Goal: Obtain resource: Obtain resource

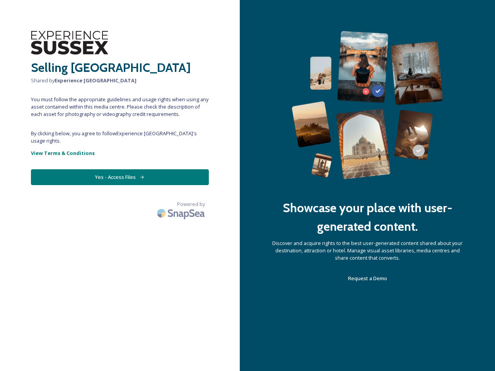
click at [248, 186] on div "Showcase your place with user-generated content. Discover and acquire rights to…" at bounding box center [367, 185] width 255 height 371
click at [120, 170] on button "Yes - Access Files" at bounding box center [120, 177] width 178 height 16
click at [182, 204] on img at bounding box center [182, 213] width 54 height 18
click at [248, 186] on div "Showcase your place with user-generated content. Discover and acquire rights to…" at bounding box center [367, 185] width 255 height 371
click at [120, 170] on button "Yes - Access Files" at bounding box center [120, 177] width 178 height 16
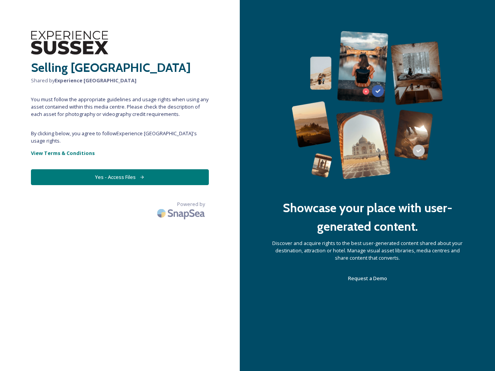
click at [182, 204] on img at bounding box center [182, 213] width 54 height 18
click at [248, 186] on div "Showcase your place with user-generated content. Discover and acquire rights to…" at bounding box center [367, 185] width 255 height 371
click at [120, 170] on button "Yes - Access Files" at bounding box center [120, 177] width 178 height 16
click at [182, 204] on img at bounding box center [182, 213] width 54 height 18
